Goal: Find specific page/section: Find specific page/section

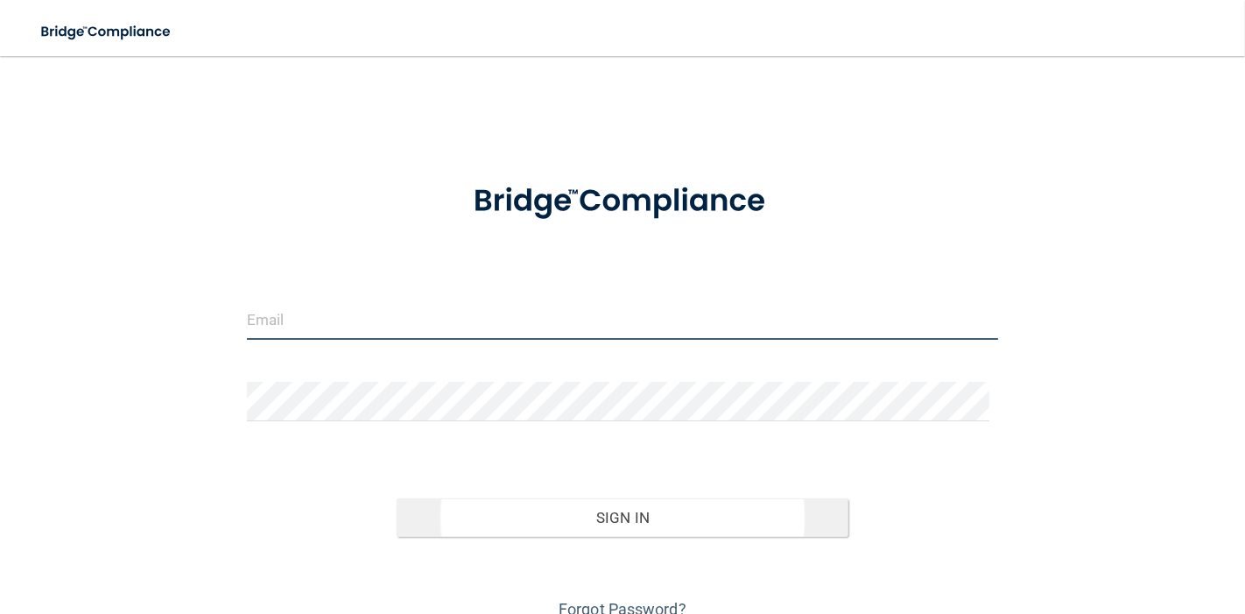
type input "[EMAIL_ADDRESS][DOMAIN_NAME]"
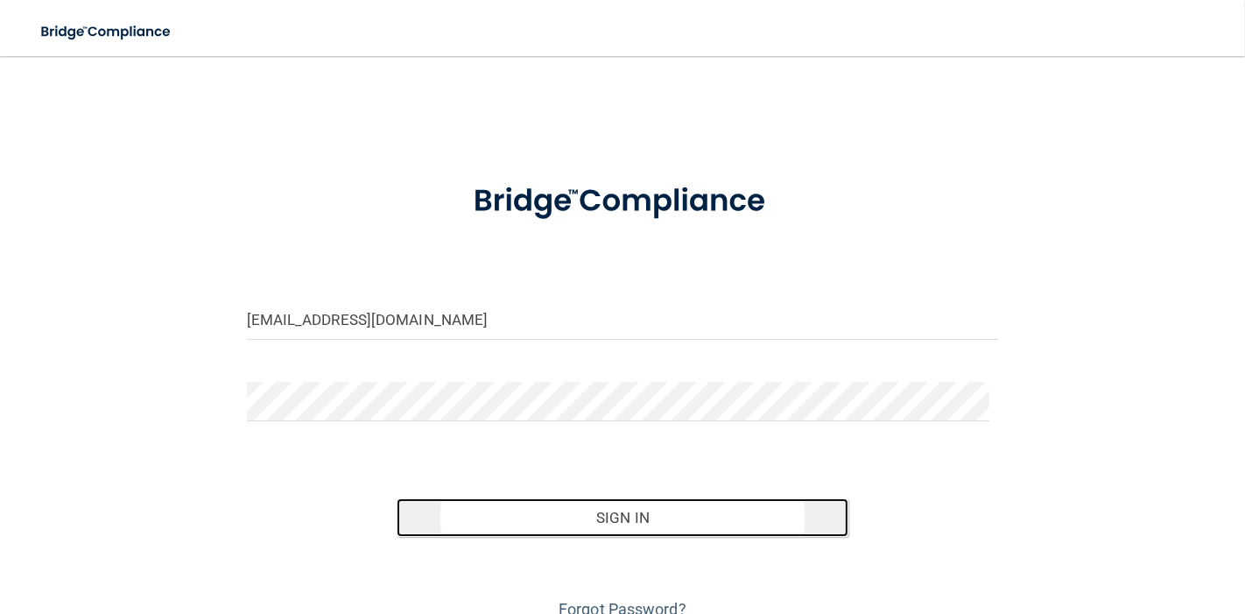
click at [698, 518] on button "Sign In" at bounding box center [622, 517] width 451 height 39
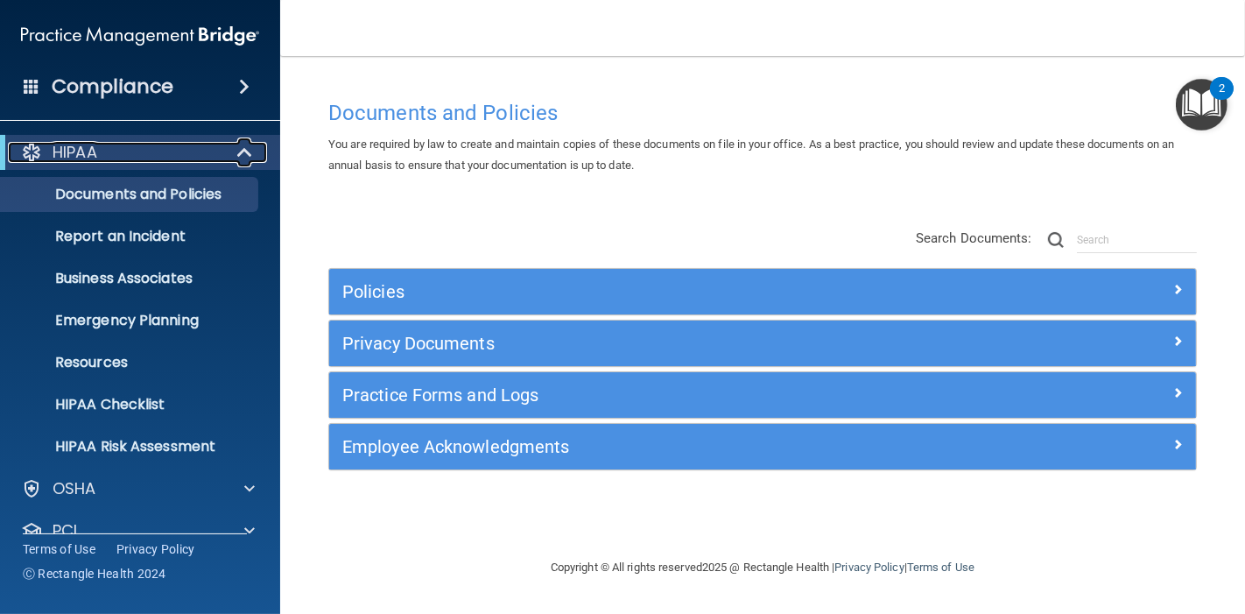
click at [246, 150] on span at bounding box center [246, 152] width 15 height 21
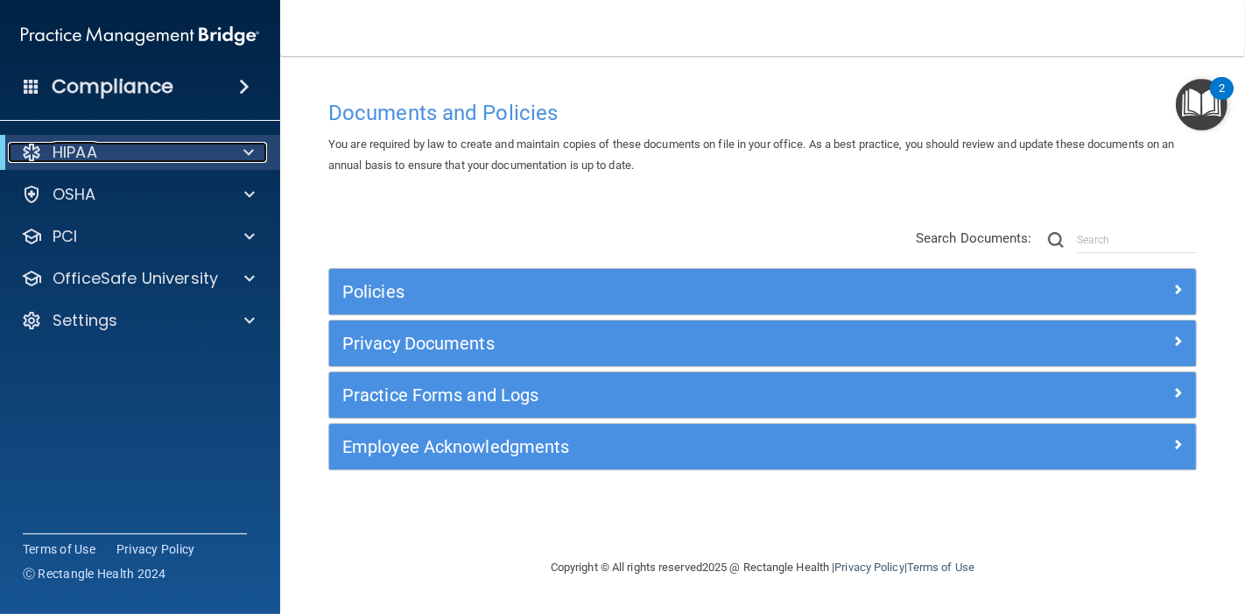
click at [229, 152] on div at bounding box center [245, 152] width 43 height 21
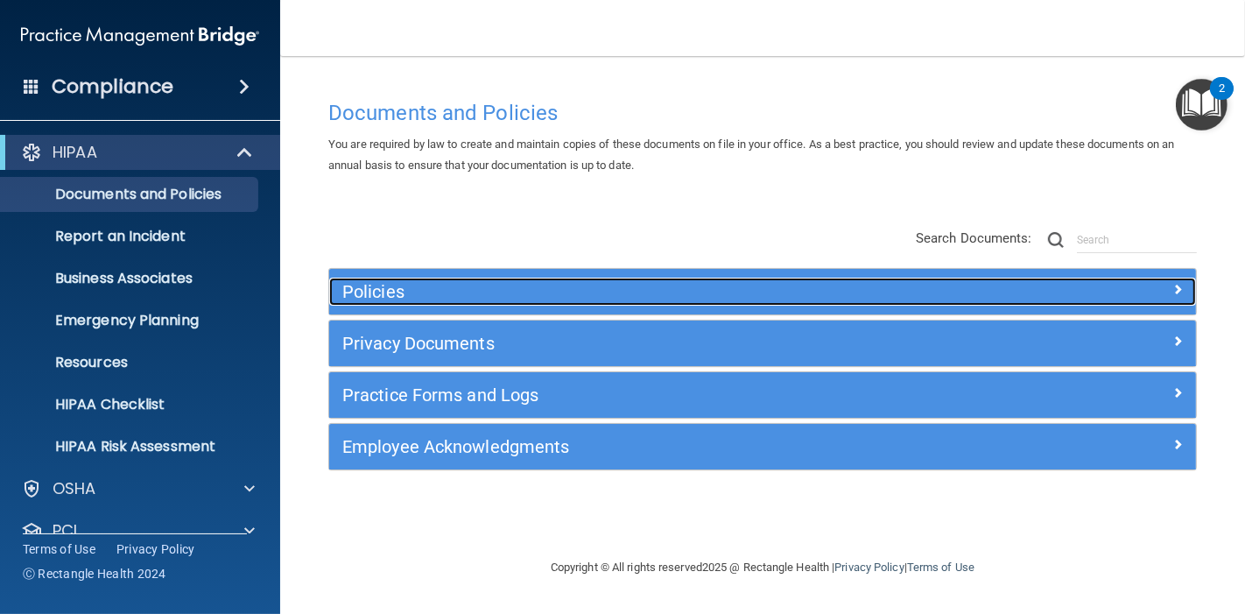
click at [1173, 286] on span at bounding box center [1178, 289] width 11 height 21
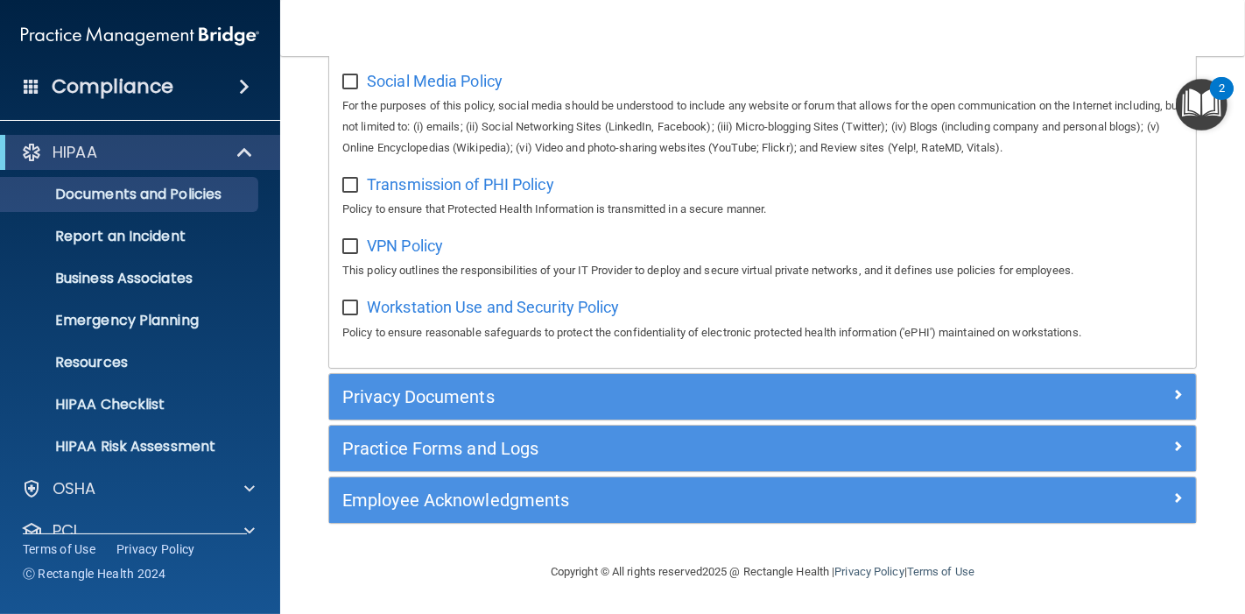
scroll to position [1452, 0]
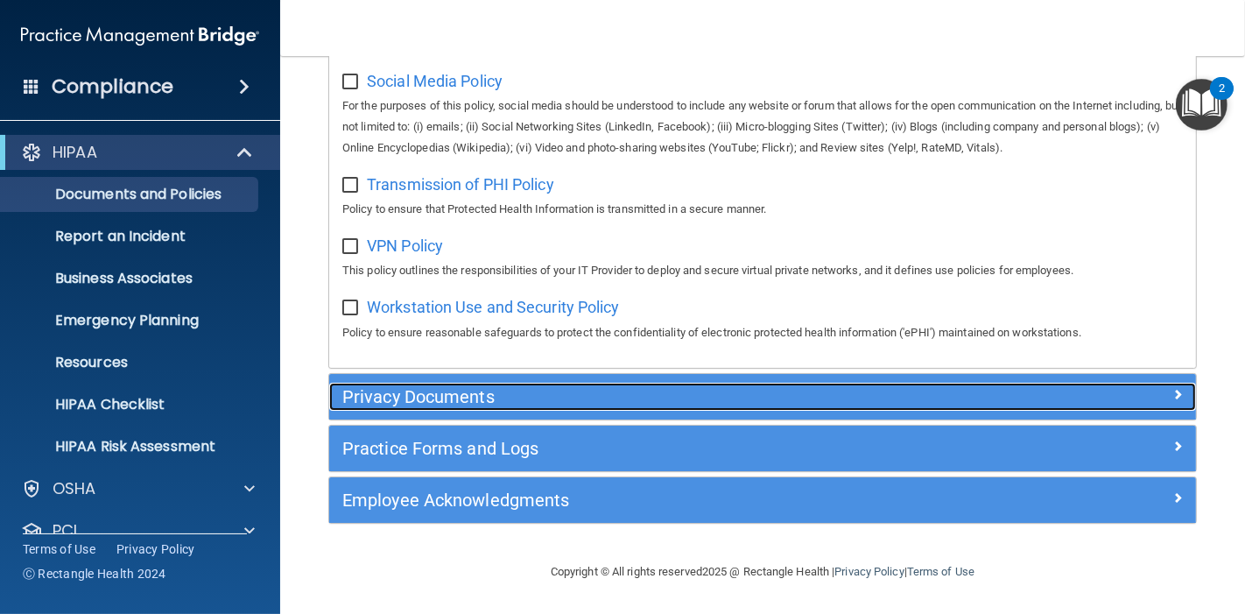
click at [643, 404] on h5 "Privacy Documents" at bounding box center [654, 396] width 624 height 19
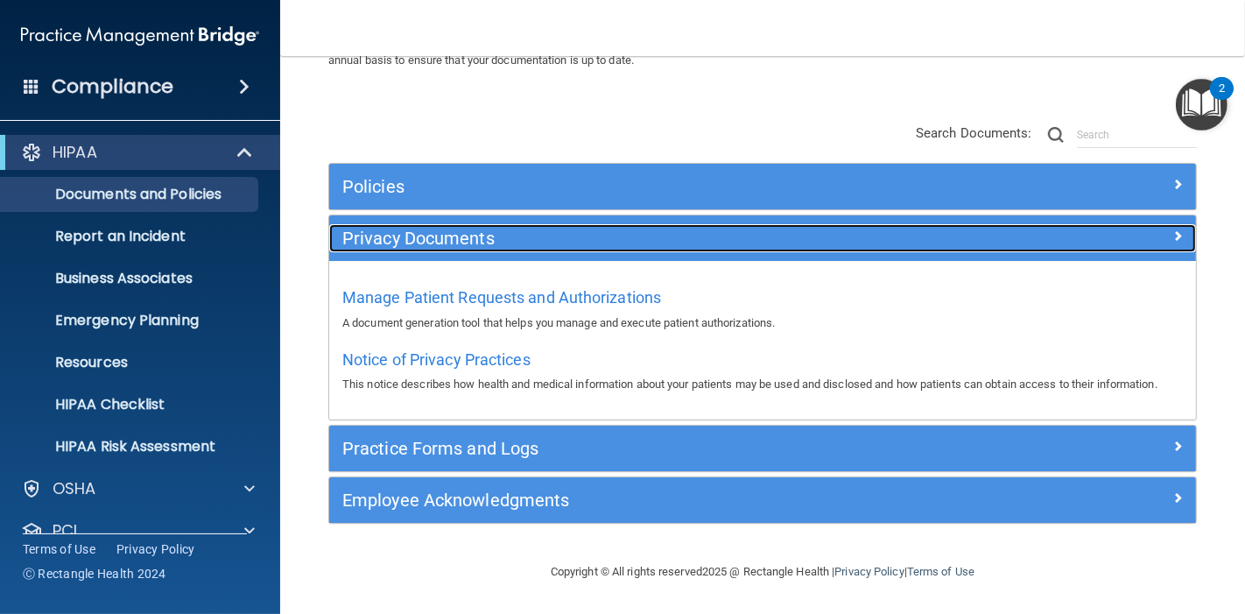
scroll to position [123, 0]
click at [1150, 224] on div at bounding box center [1088, 234] width 217 height 21
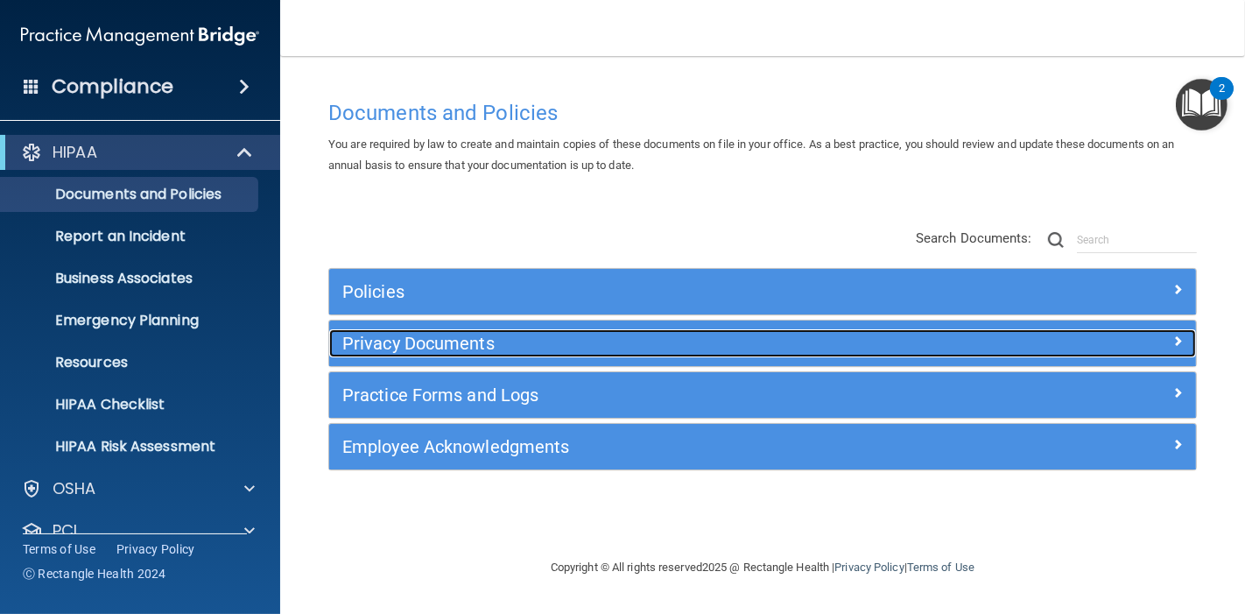
scroll to position [0, 0]
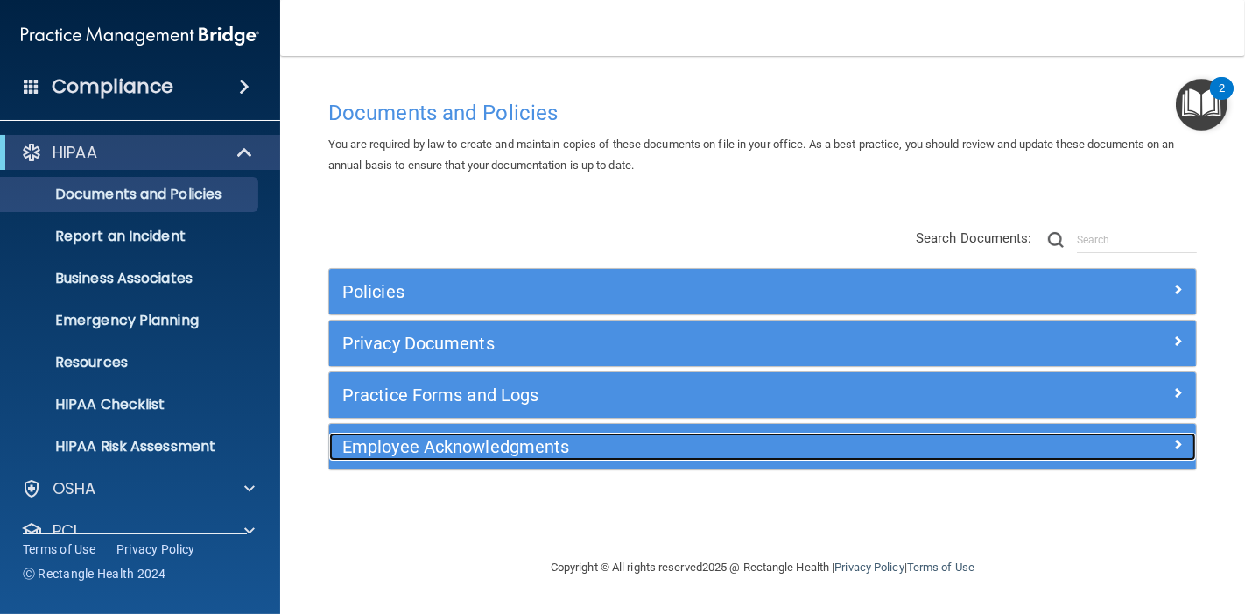
click at [963, 455] on div "Employee Acknowledgments" at bounding box center [654, 447] width 651 height 28
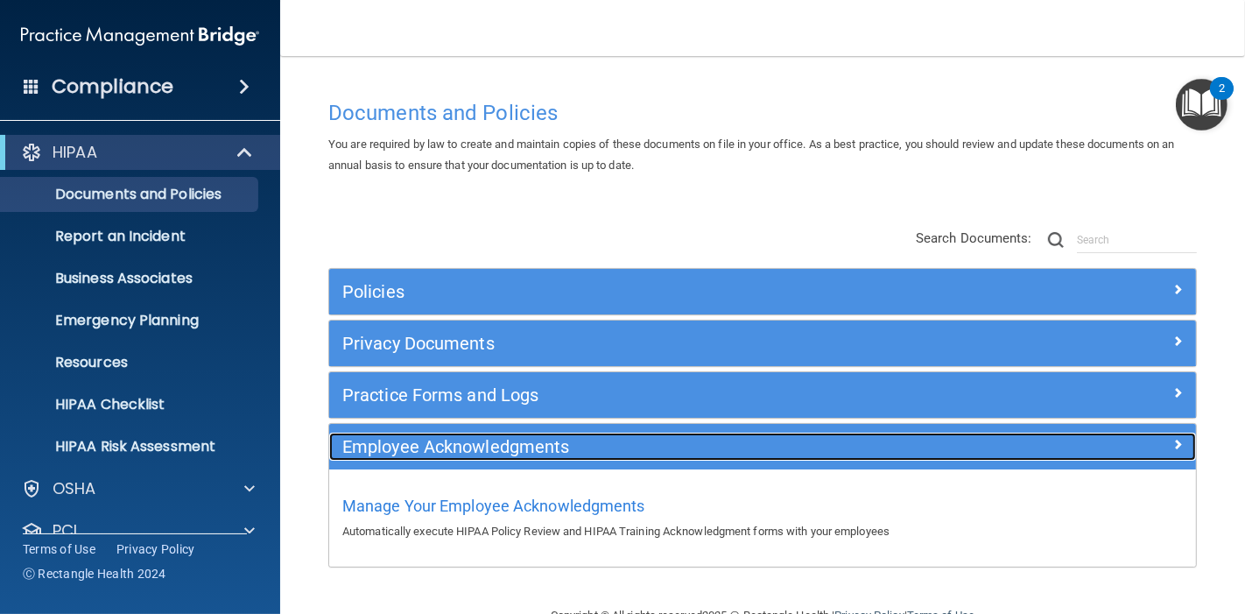
click at [613, 441] on h5 "Employee Acknowledgments" at bounding box center [654, 446] width 624 height 19
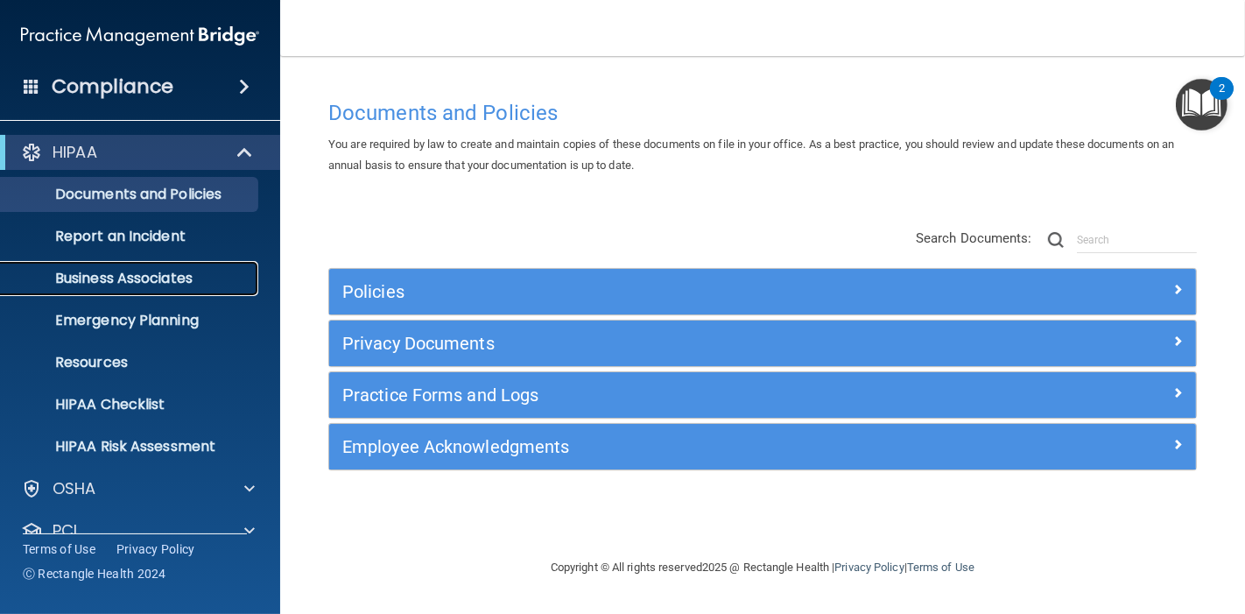
click at [126, 276] on p "Business Associates" at bounding box center [130, 279] width 239 height 18
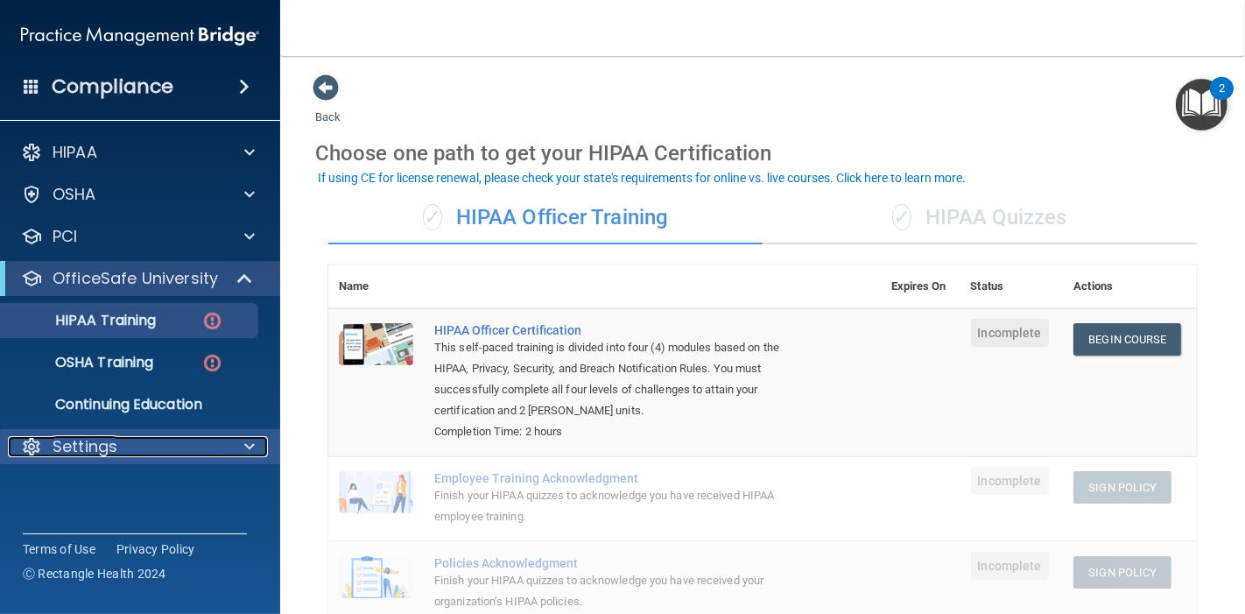
click at [105, 443] on p "Settings" at bounding box center [85, 446] width 65 height 21
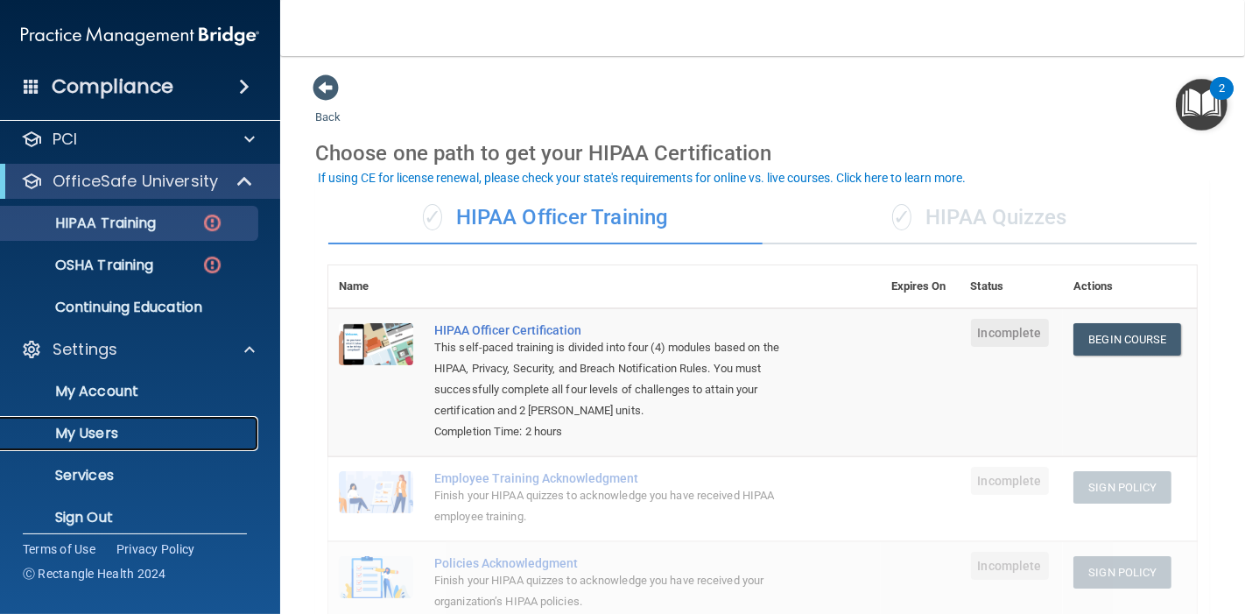
click at [159, 423] on link "My Users" at bounding box center [120, 433] width 276 height 35
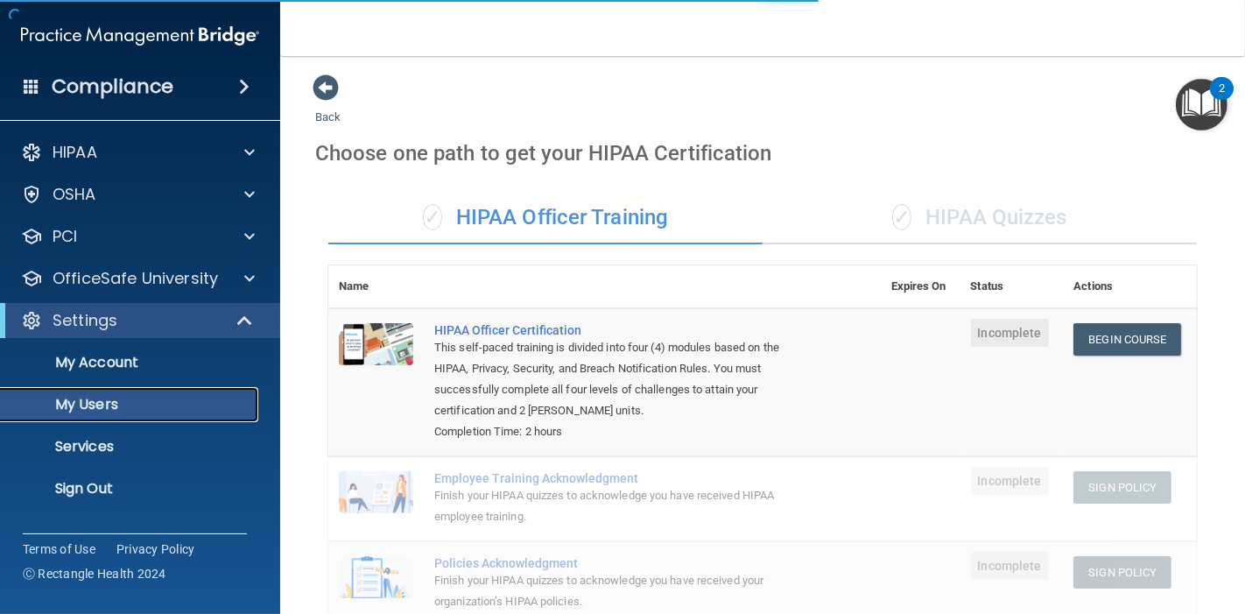
select select "20"
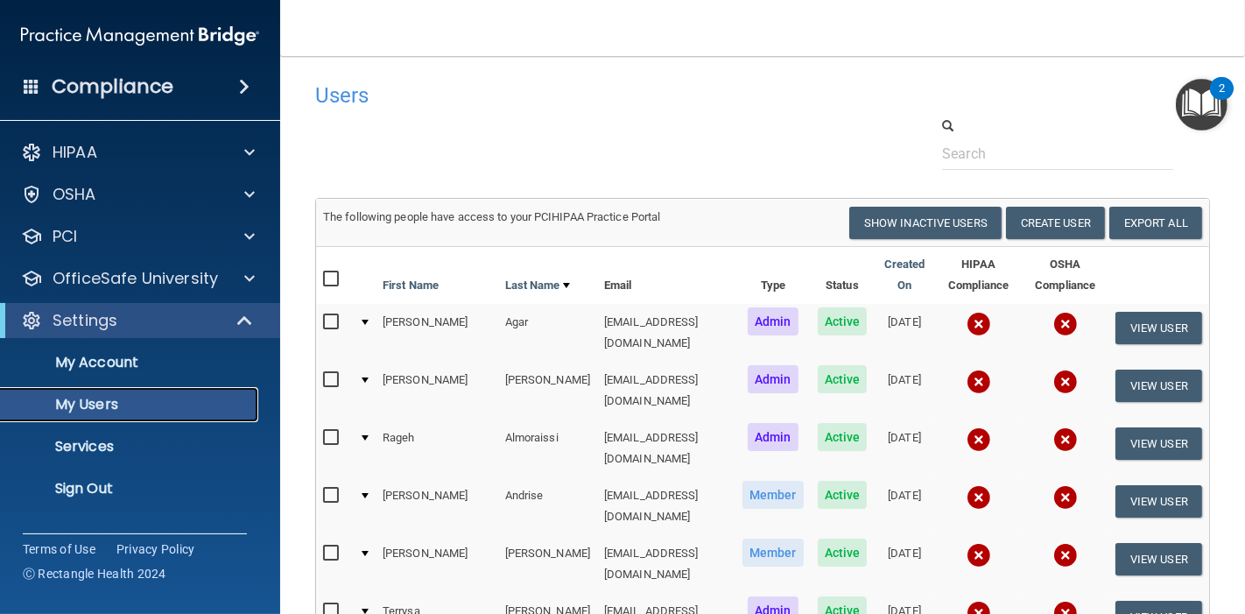
scroll to position [97, 0]
